Goal: Information Seeking & Learning: Learn about a topic

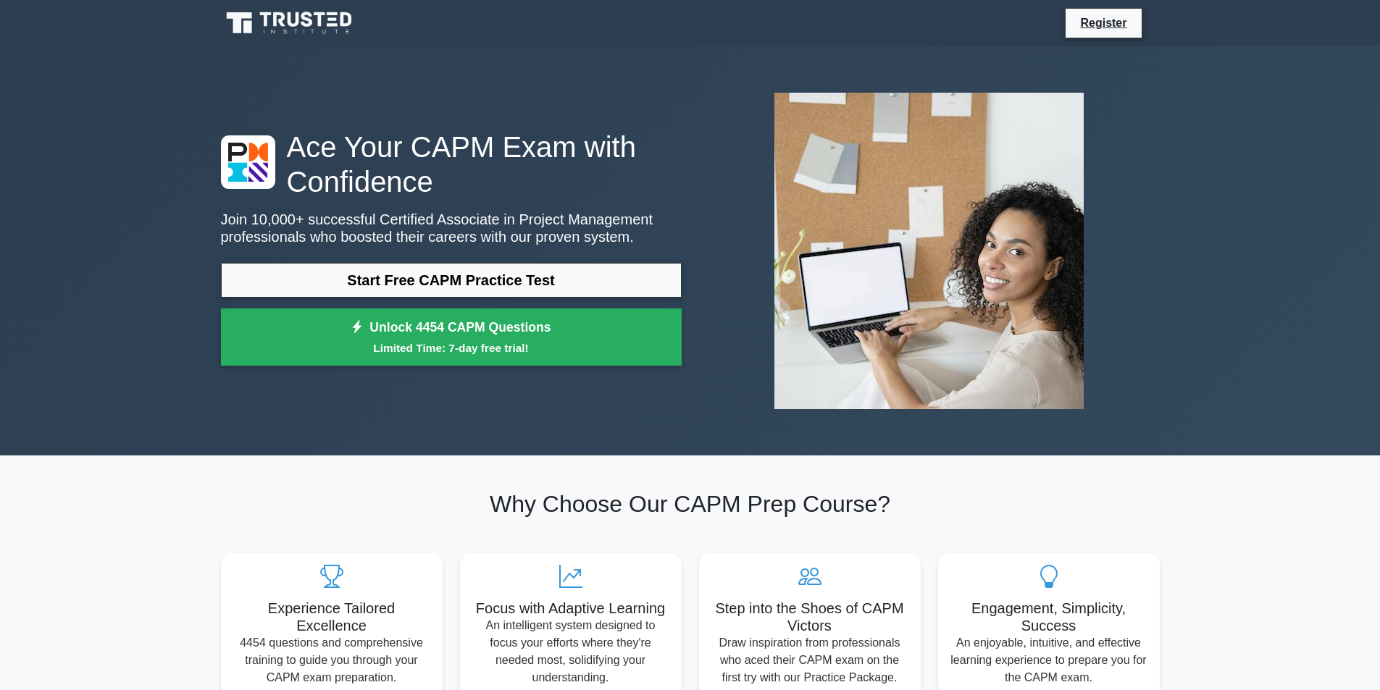
click at [322, 16] on icon at bounding box center [290, 23] width 139 height 28
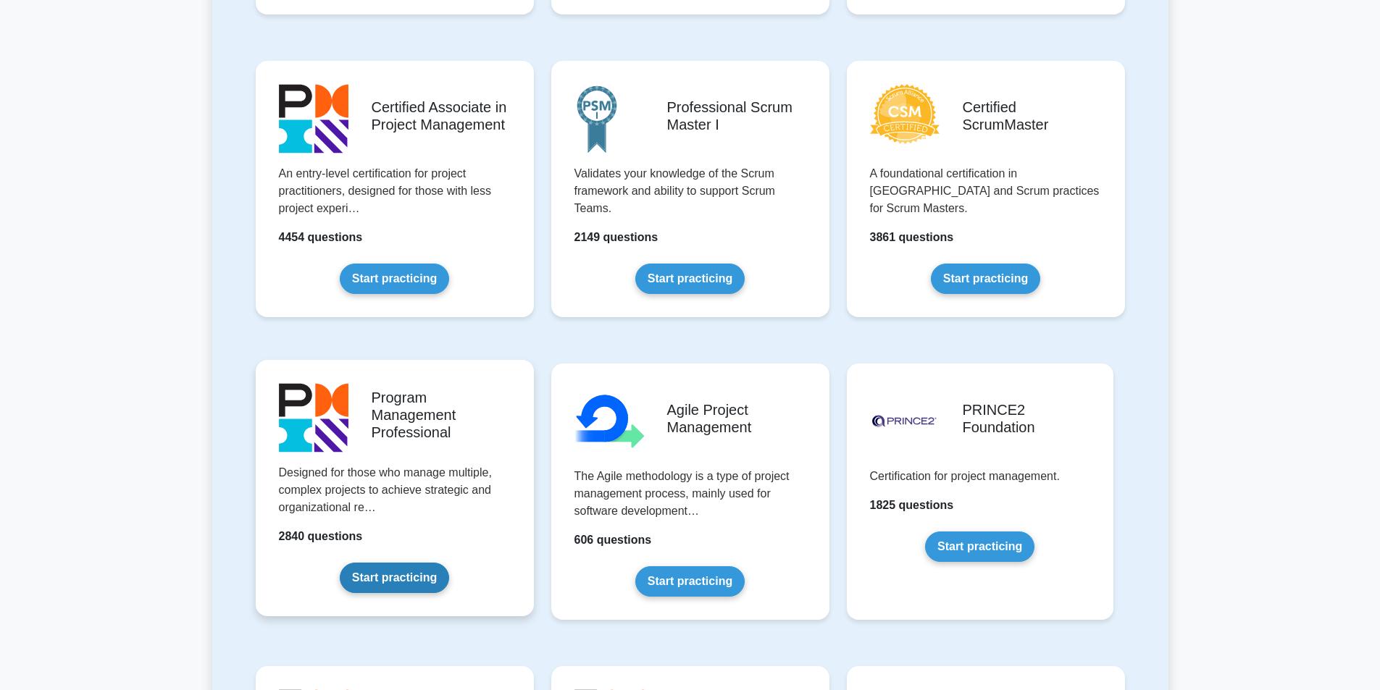
scroll to position [290, 0]
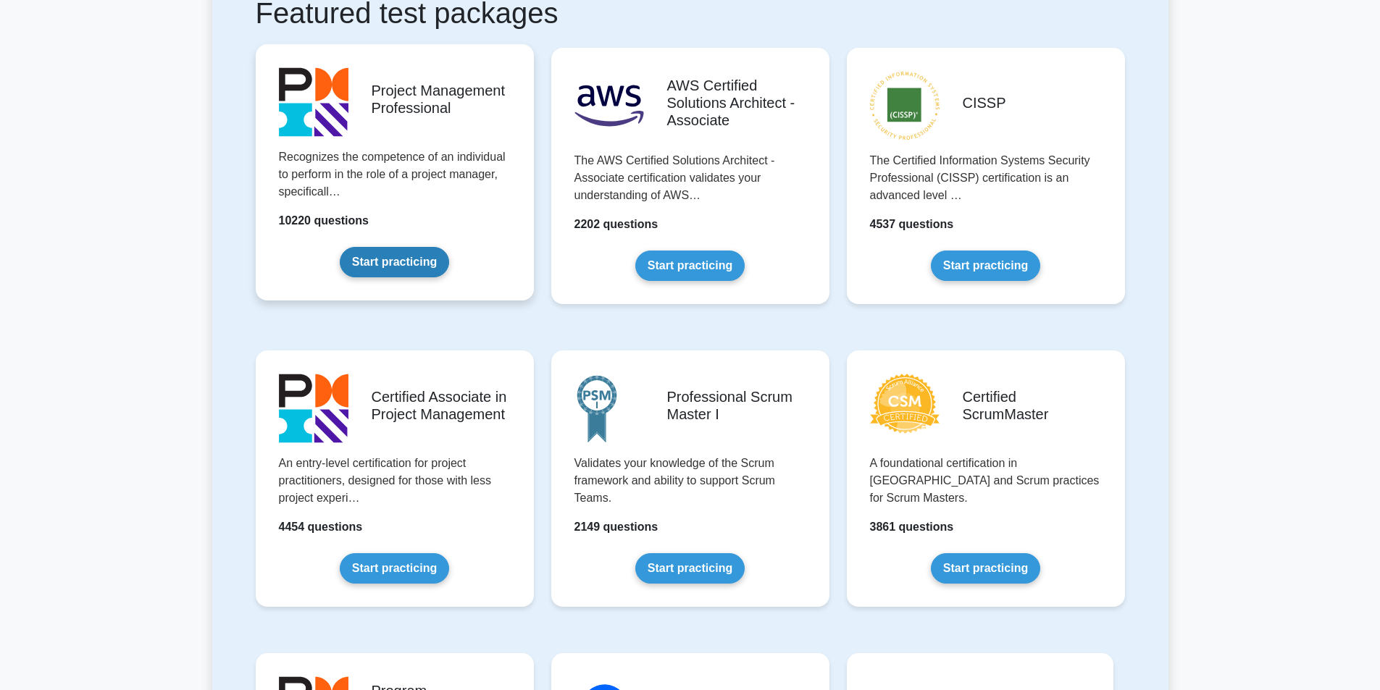
click at [416, 263] on link "Start practicing" at bounding box center [394, 262] width 109 height 30
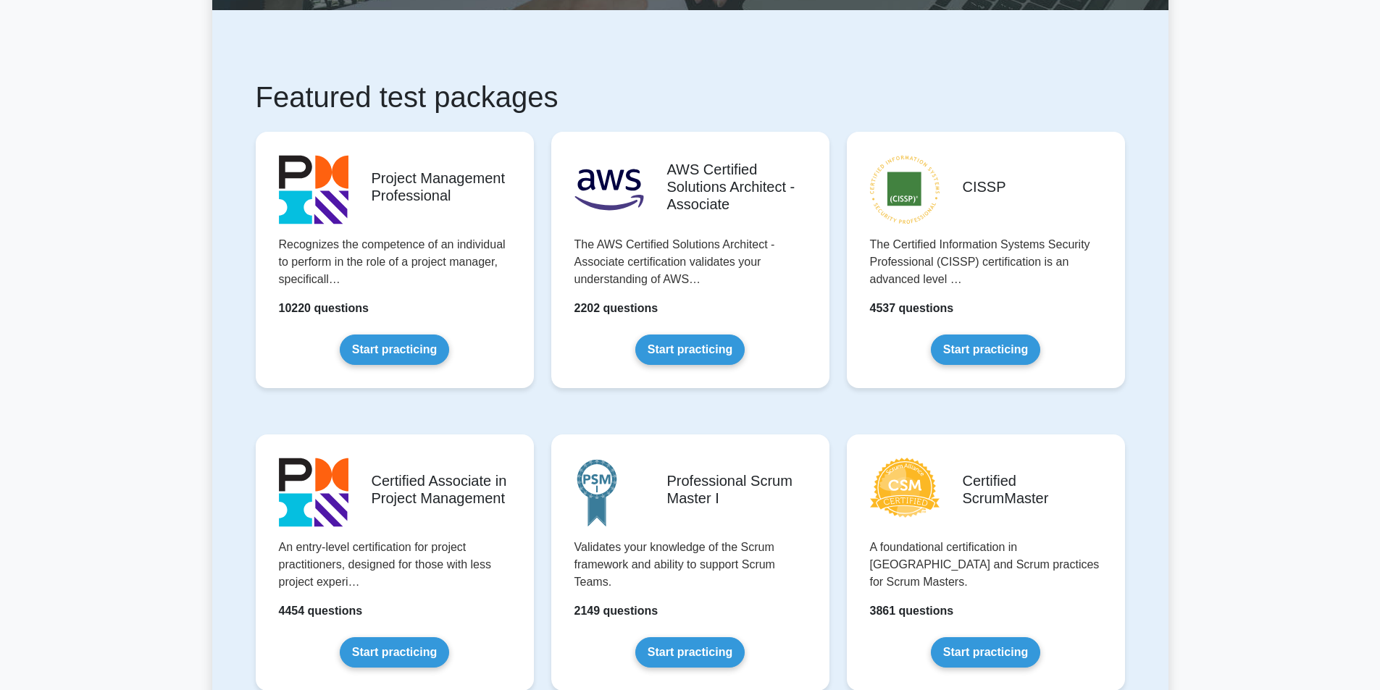
scroll to position [72, 0]
